Goal: Transaction & Acquisition: Purchase product/service

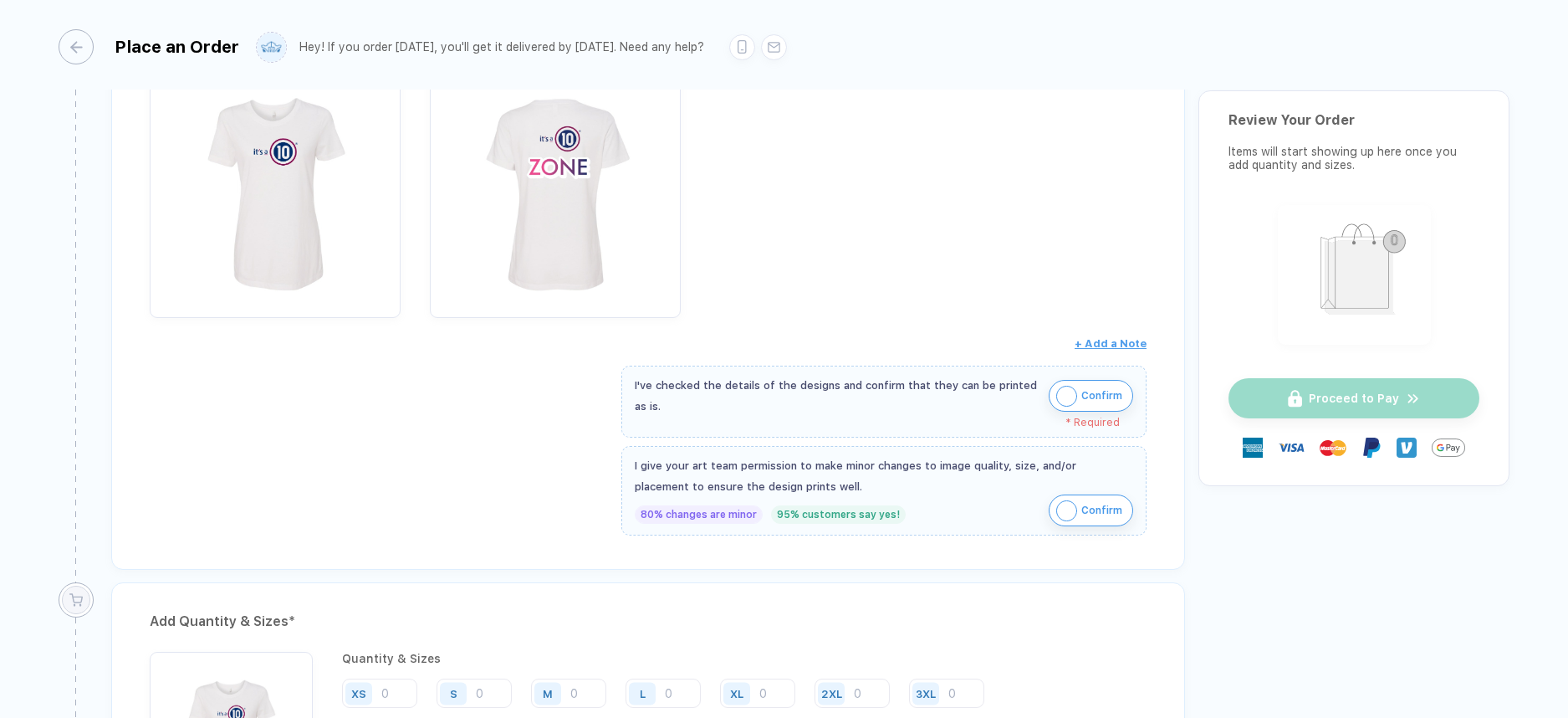
scroll to position [325, 0]
click at [1056, 393] on img "button" at bounding box center [1066, 393] width 21 height 21
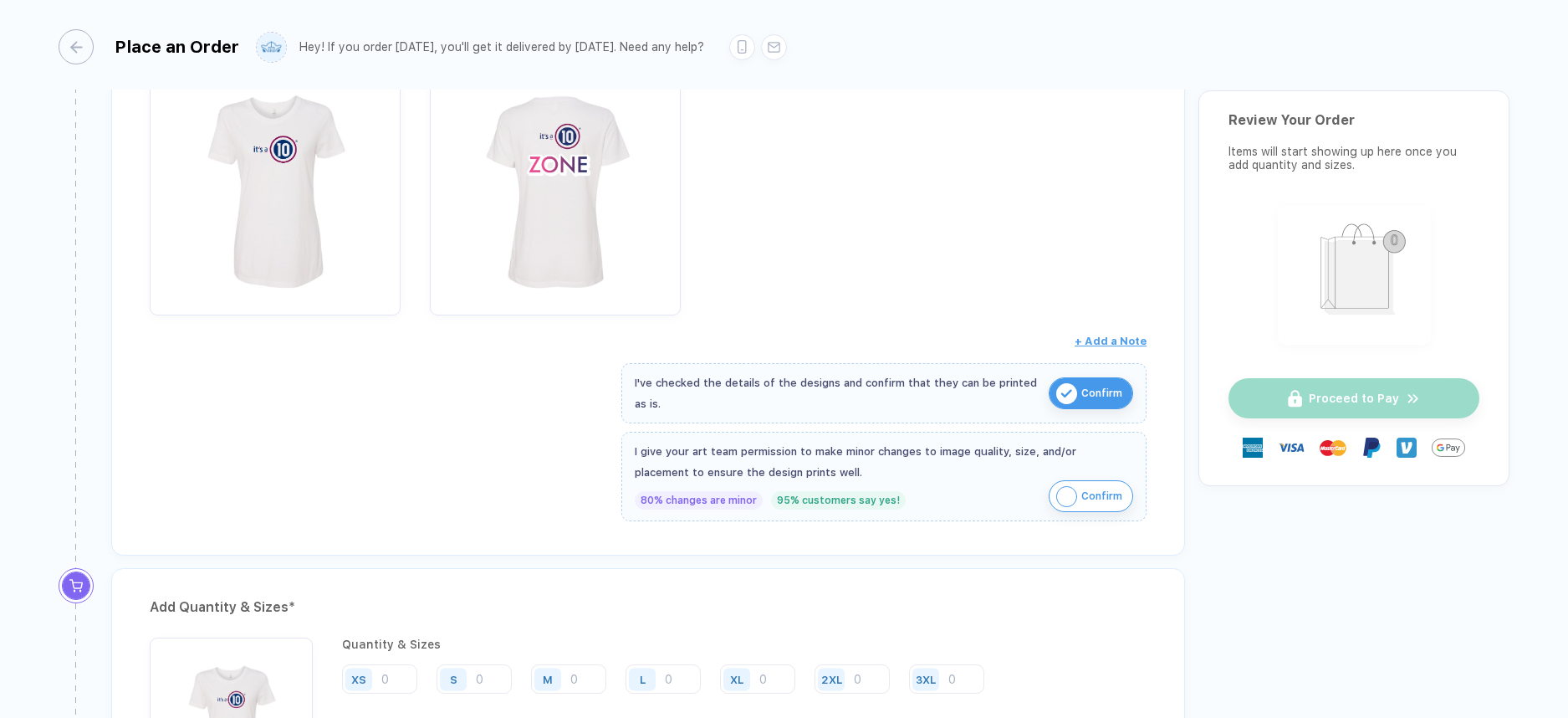
click at [1097, 493] on span "Confirm" at bounding box center [1102, 496] width 41 height 27
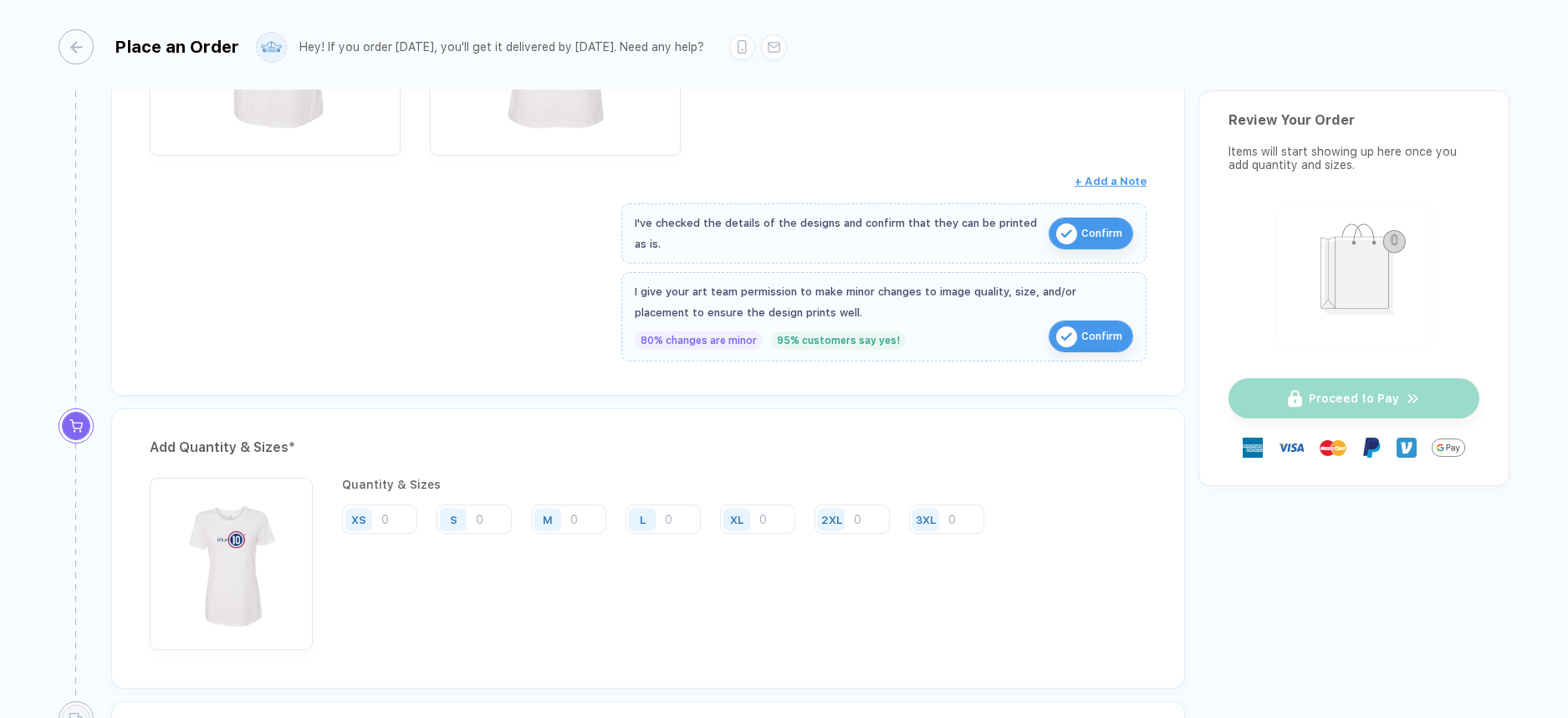
scroll to position [487, 0]
click at [388, 520] on input "number" at bounding box center [380, 517] width 75 height 29
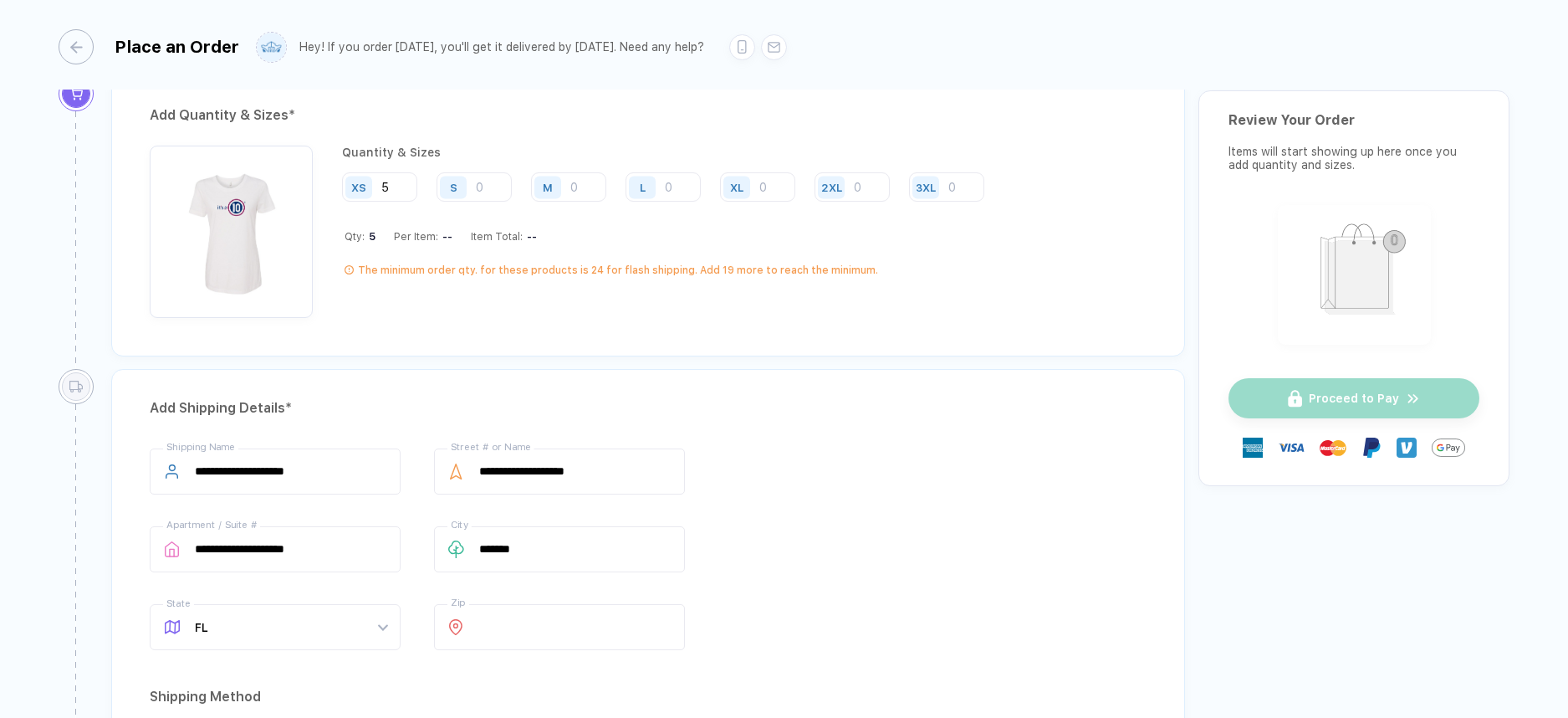
scroll to position [815, 0]
type input "5"
click at [491, 179] on input "number" at bounding box center [474, 189] width 75 height 29
type input "1"
type input "10"
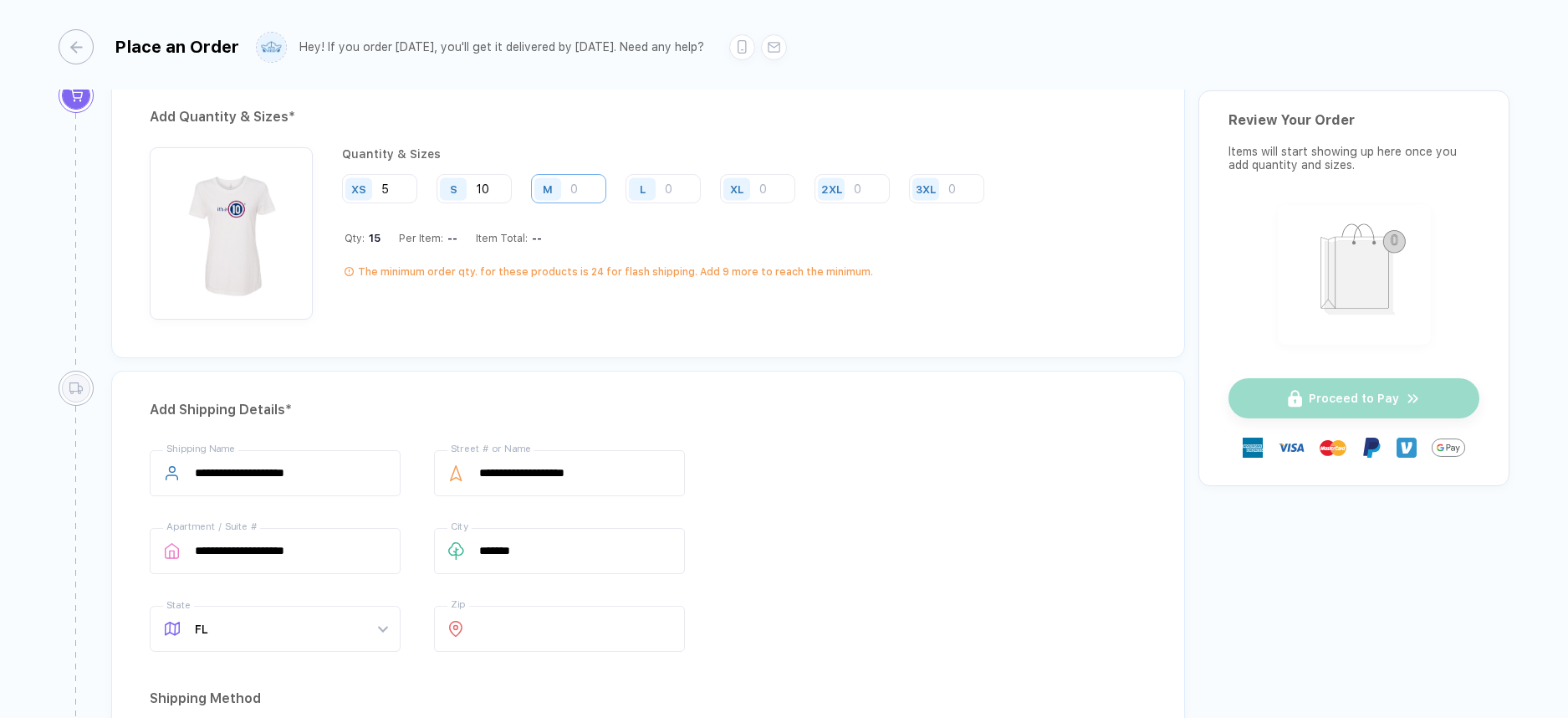
click at [571, 194] on input "number" at bounding box center [568, 189] width 75 height 29
type input "1"
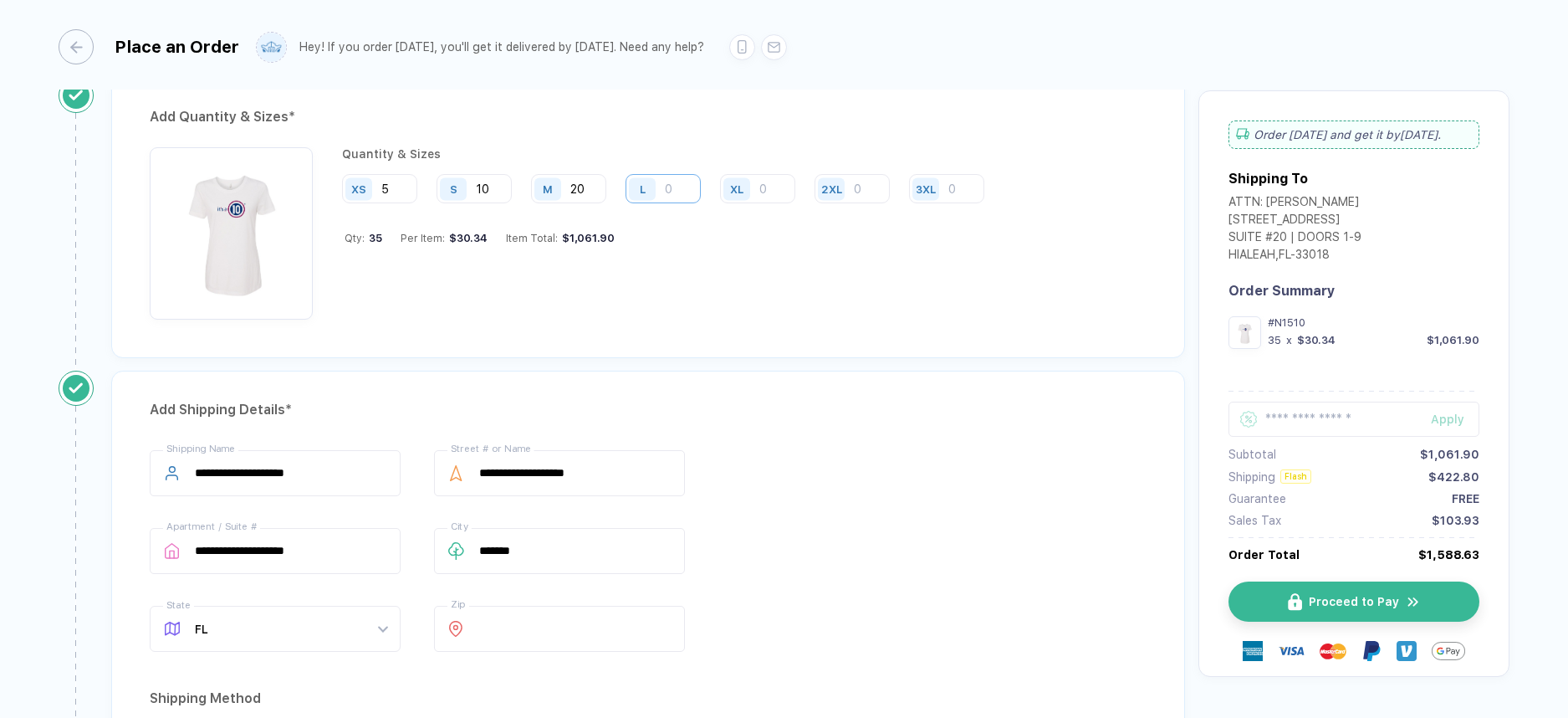
type input "20"
click at [677, 186] on input "number" at bounding box center [662, 189] width 75 height 29
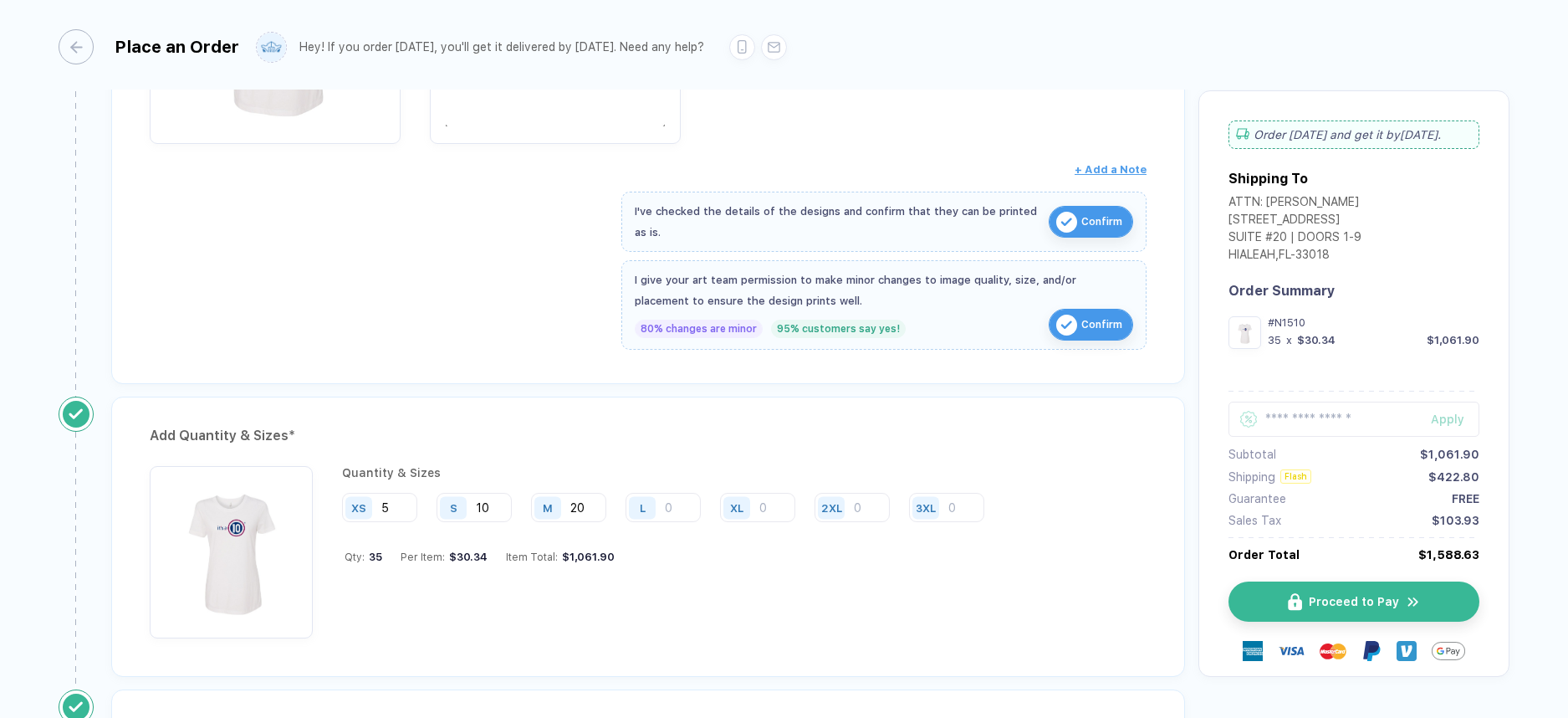
scroll to position [547, 0]
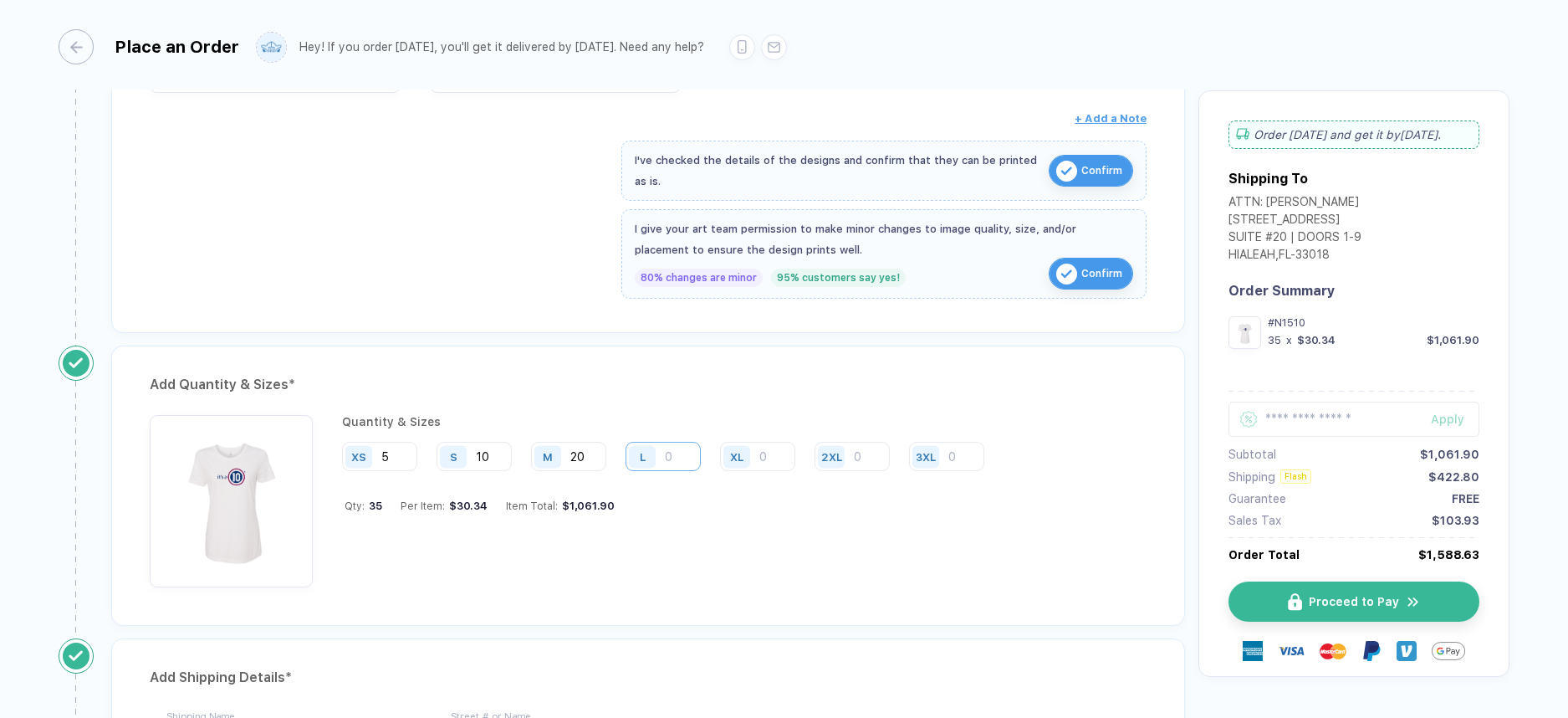
click at [671, 454] on input "number" at bounding box center [662, 457] width 75 height 29
type input "2"
type input "5"
click at [728, 535] on div "Quantity & Sizes XS 5 S 10 M 20 L 5 XL 2XL 3XL Qty: 40 Per Item: $29.30 Item To…" at bounding box center [670, 501] width 655 height 173
click at [407, 452] on input "5" at bounding box center [380, 457] width 75 height 29
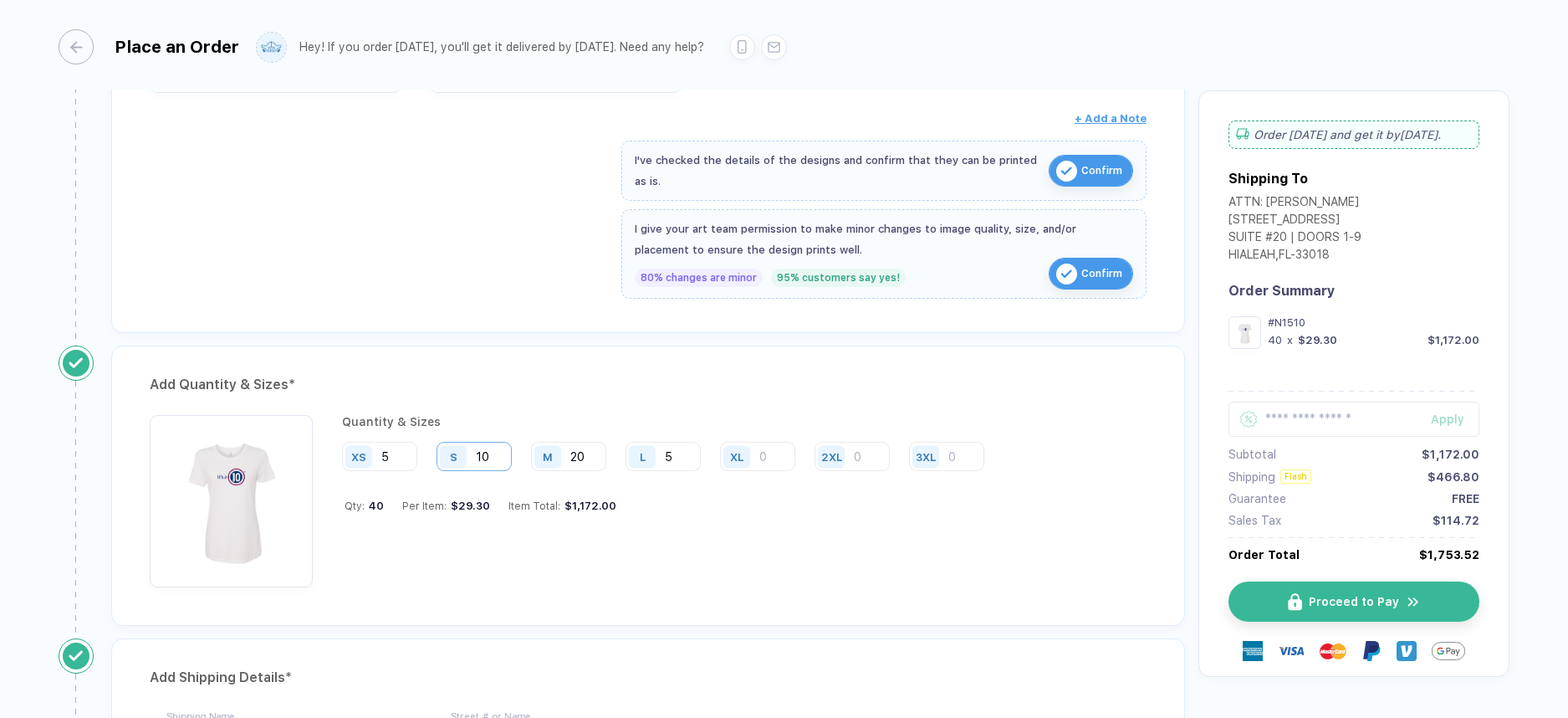
click at [500, 455] on input "10" at bounding box center [474, 457] width 75 height 29
click at [582, 452] on input "20" at bounding box center [568, 457] width 75 height 29
click at [593, 452] on input "20" at bounding box center [568, 457] width 75 height 29
type input "2"
type input "15"
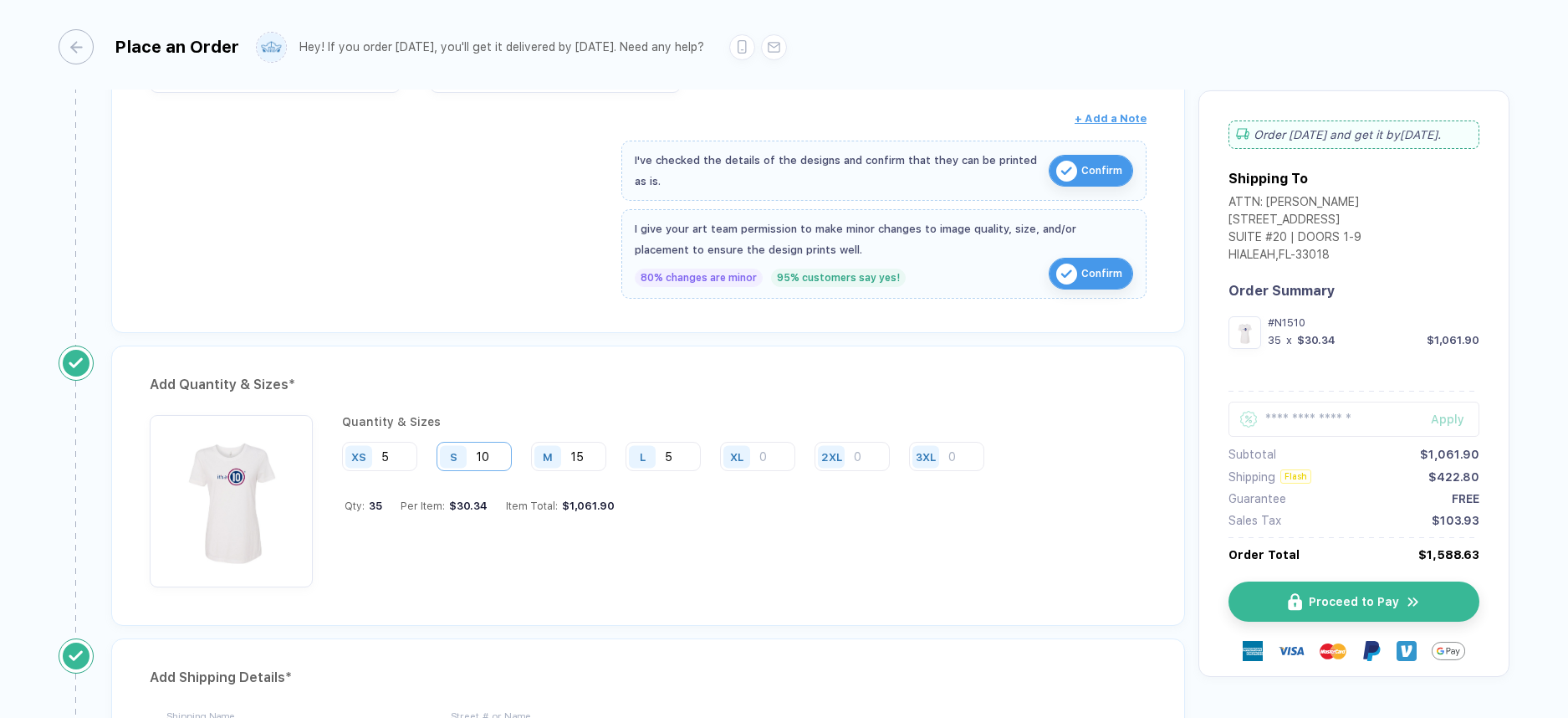
click at [494, 454] on input "10" at bounding box center [474, 457] width 75 height 29
type input "1"
type input "15"
click at [710, 613] on div "Add Quantity & Sizes * Quantity & Sizes XS 5 S 15 M 15 L 5 XL 2XL 3XL Qty: 40 P…" at bounding box center [648, 486] width 1074 height 280
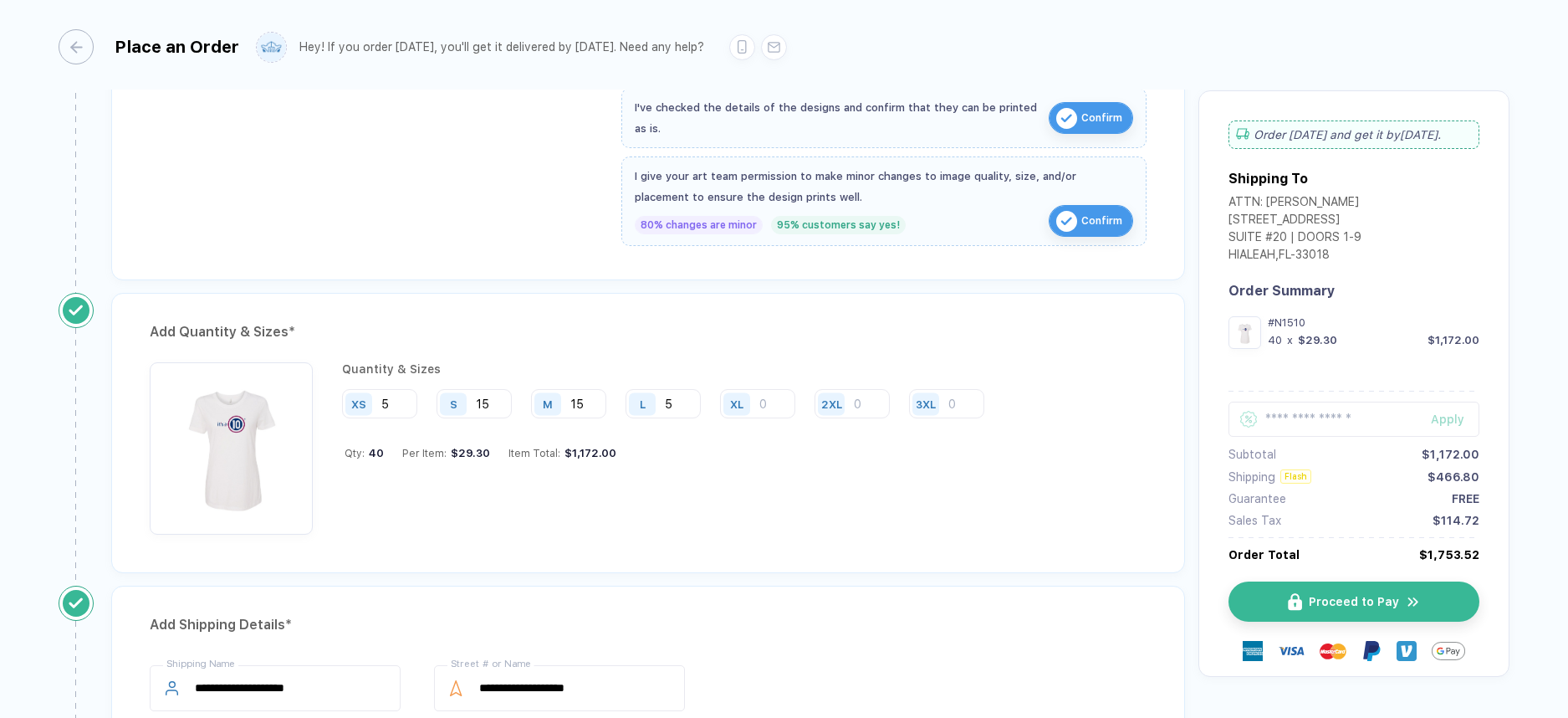
scroll to position [601, 0]
drag, startPoint x: 352, startPoint y: 444, endPoint x: 556, endPoint y: 472, distance: 205.9
click at [556, 472] on div "Quantity & Sizes XS 5 S 15 M 15 L 5 XL 2XL 3XL Qty: 40 Per Item: $29.30 Item To…" at bounding box center [670, 447] width 655 height 173
click at [568, 493] on div "Quantity & Sizes XS 5 S 15 M 15 L 5 XL 2XL 3XL Qty: 40 Per Item: $29.30 Item To…" at bounding box center [670, 447] width 655 height 173
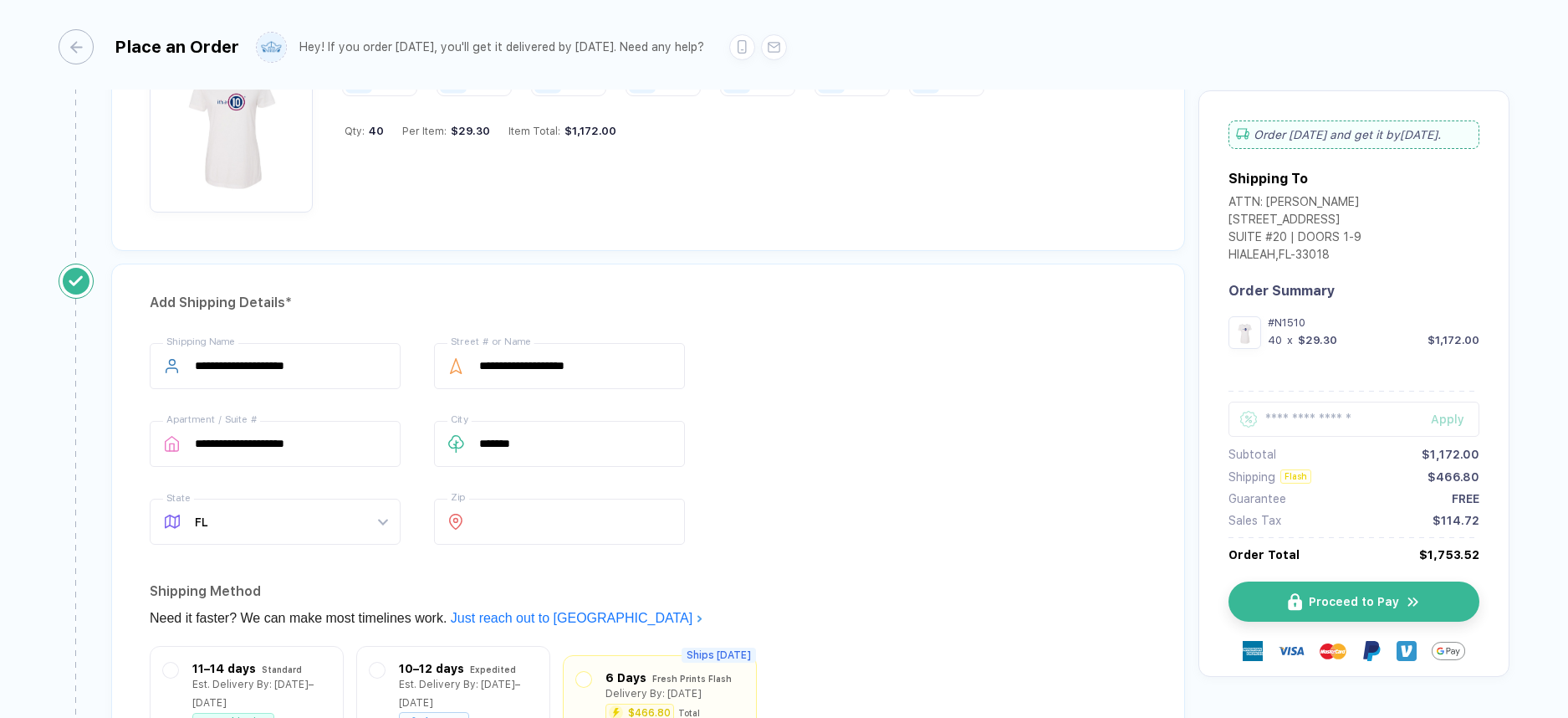
scroll to position [897, 0]
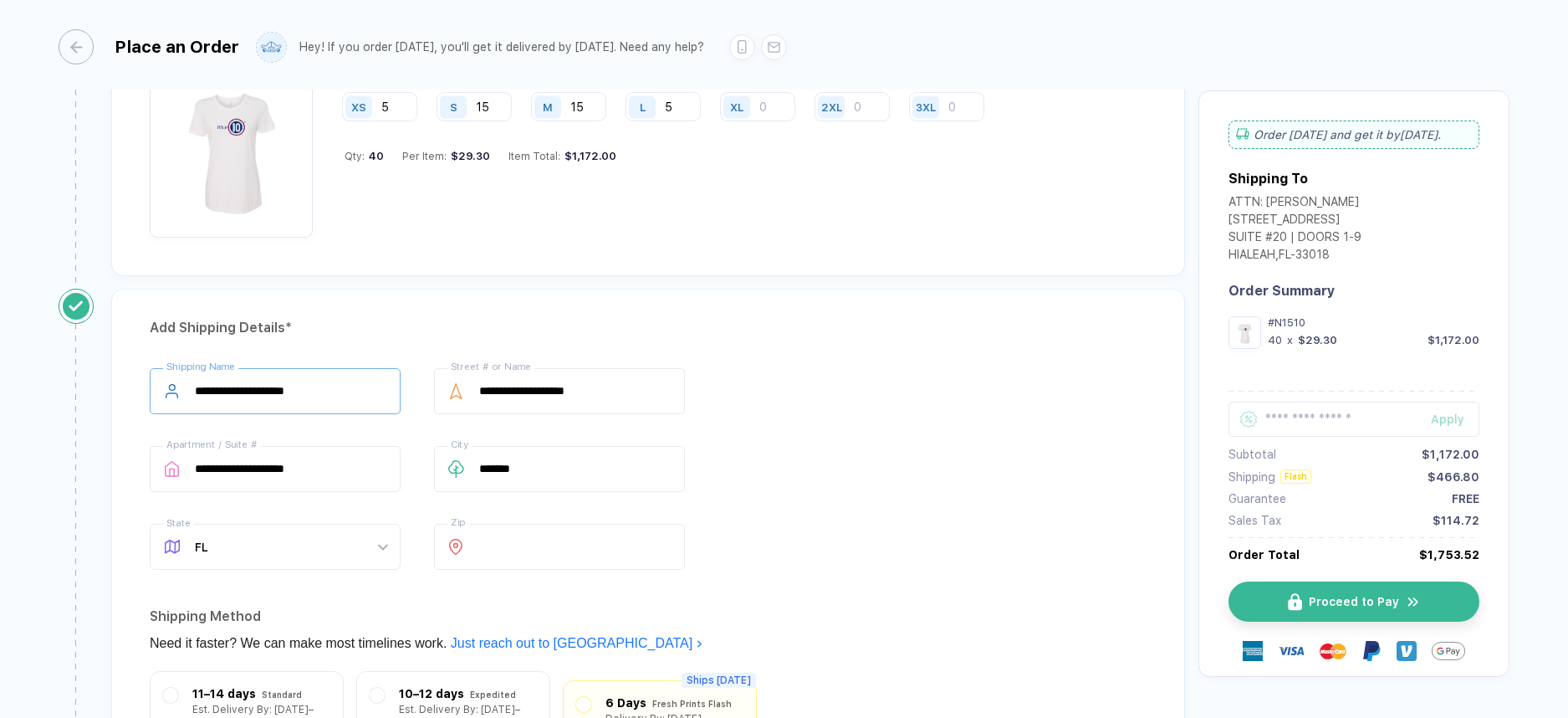
click at [314, 392] on input "**********" at bounding box center [276, 391] width 251 height 46
drag, startPoint x: 352, startPoint y: 388, endPoint x: 281, endPoint y: 380, distance: 71.4
click at [281, 380] on input "**********" at bounding box center [276, 391] width 251 height 46
click at [268, 388] on input "**********" at bounding box center [276, 391] width 251 height 46
drag, startPoint x: 272, startPoint y: 384, endPoint x: 412, endPoint y: 392, distance: 140.2
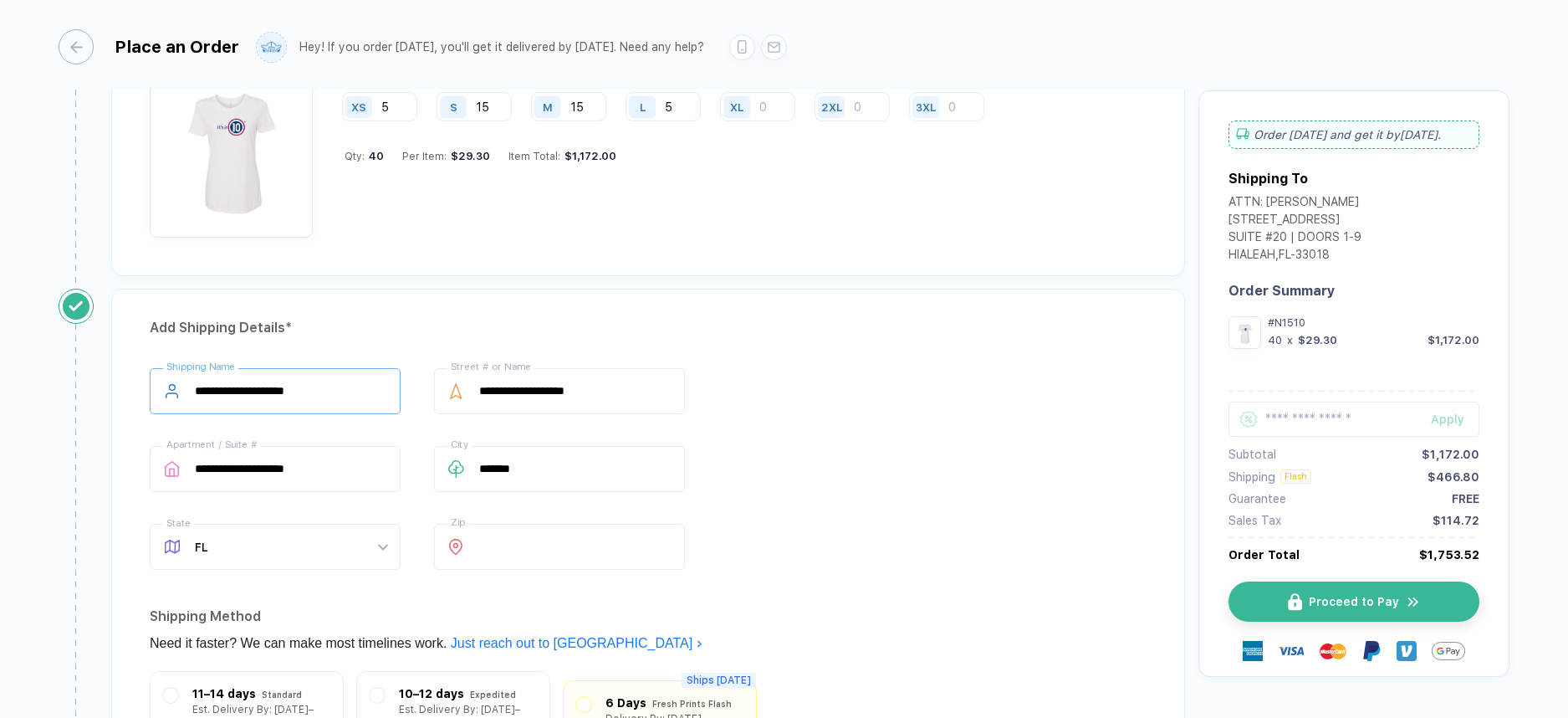
click at [412, 392] on div "**********" at bounding box center [648, 472] width 997 height 208
type input "**********"
